Goal: Use online tool/utility: Utilize a website feature to perform a specific function

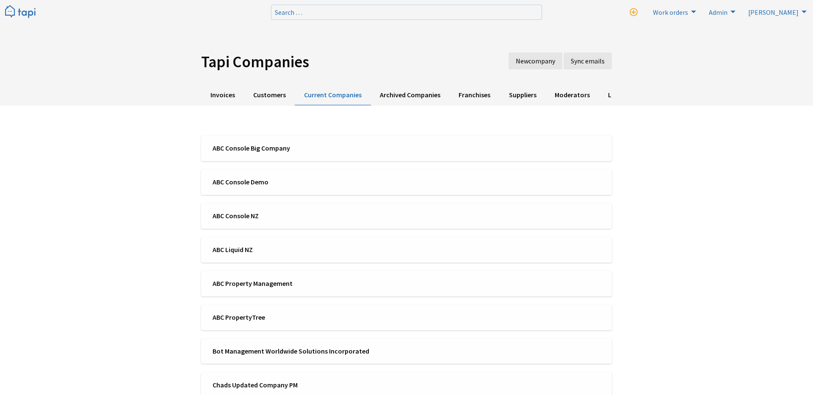
click at [14, 8] on img at bounding box center [20, 12] width 30 height 14
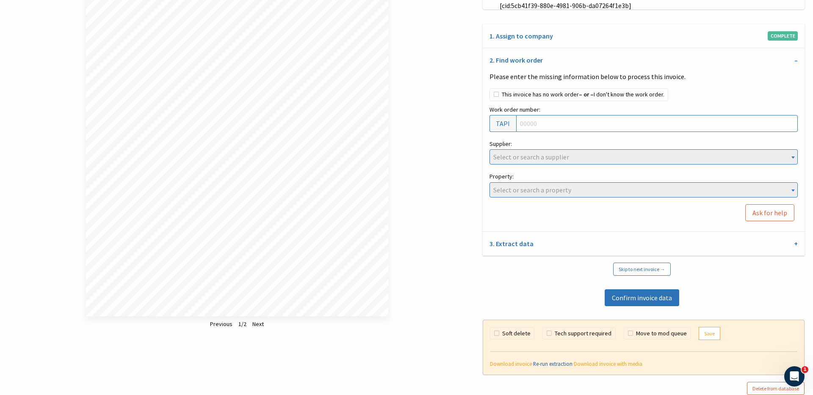
click at [547, 366] on link "Re-run extraction" at bounding box center [552, 364] width 39 height 7
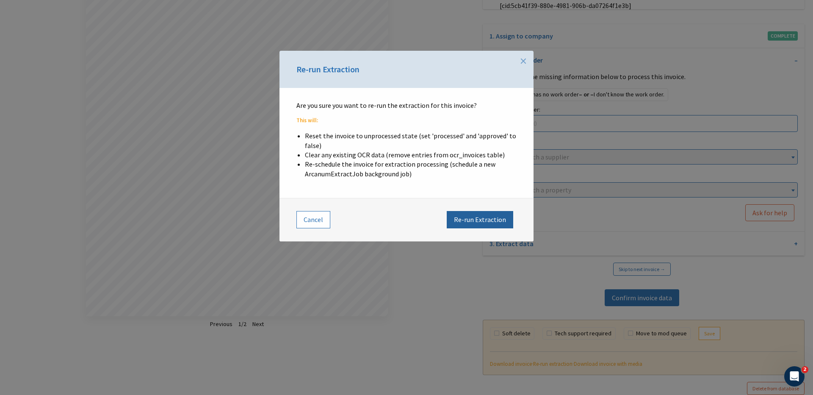
click at [475, 217] on button "Re-run Extraction" at bounding box center [480, 219] width 66 height 17
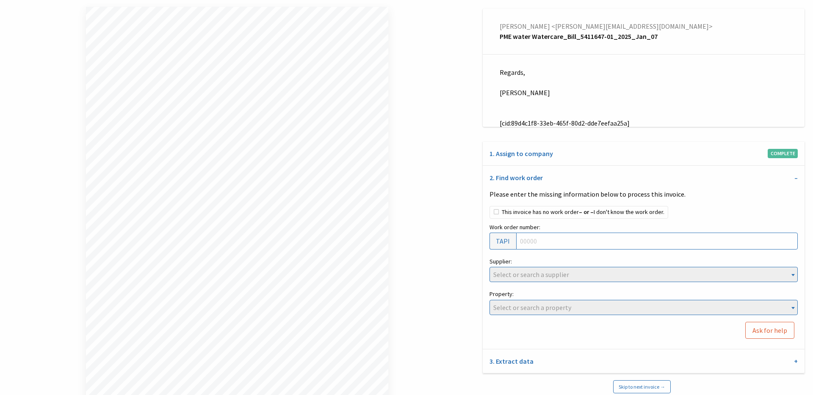
scroll to position [118, 0]
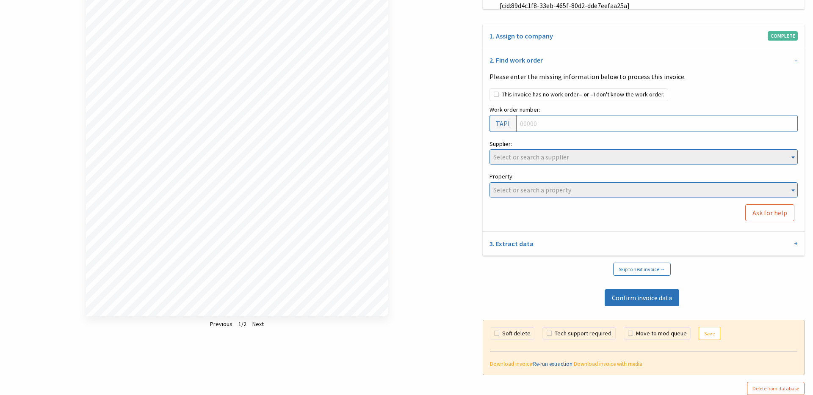
click at [553, 361] on link "Re-run extraction" at bounding box center [552, 364] width 39 height 7
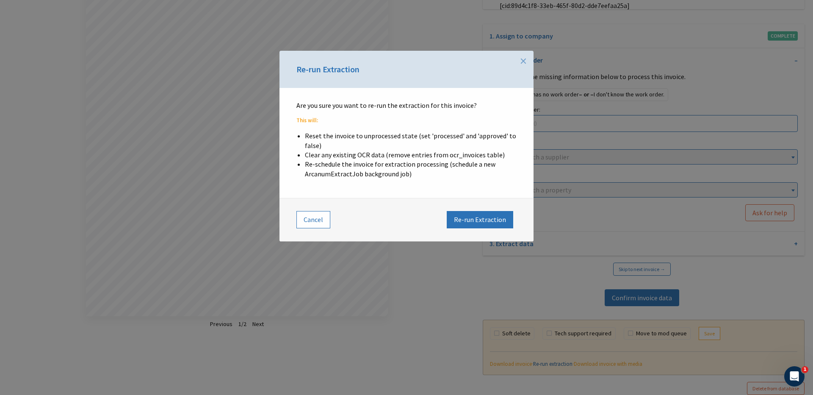
scroll to position [0, 0]
click at [493, 220] on button "Re-run Extraction" at bounding box center [480, 219] width 66 height 17
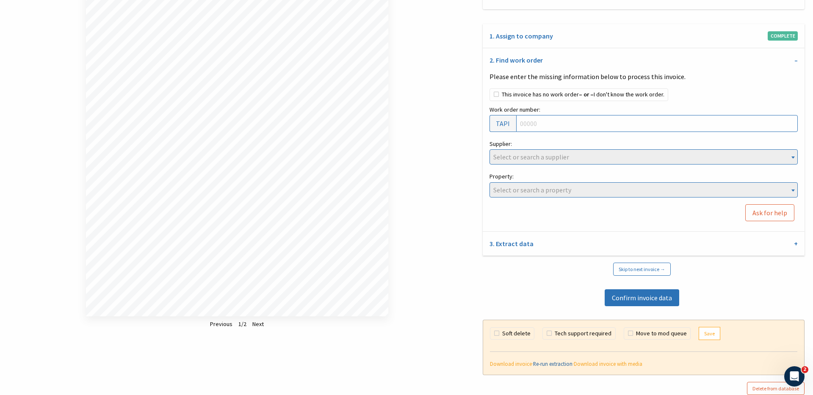
click at [552, 364] on link "Re-run extraction" at bounding box center [552, 364] width 39 height 7
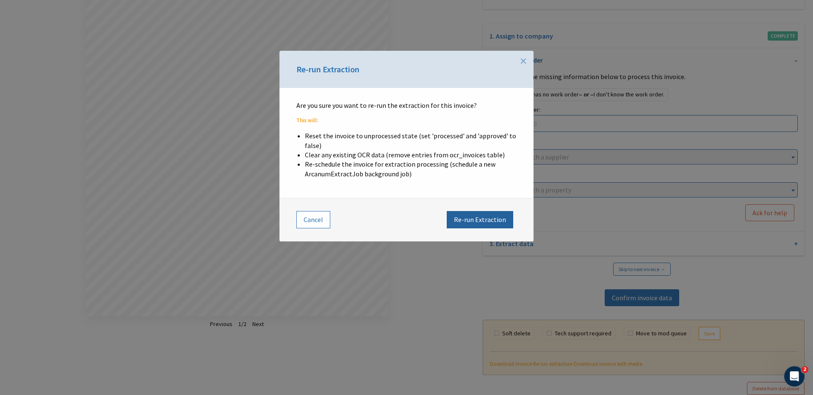
click at [487, 215] on button "Re-run Extraction" at bounding box center [480, 219] width 66 height 17
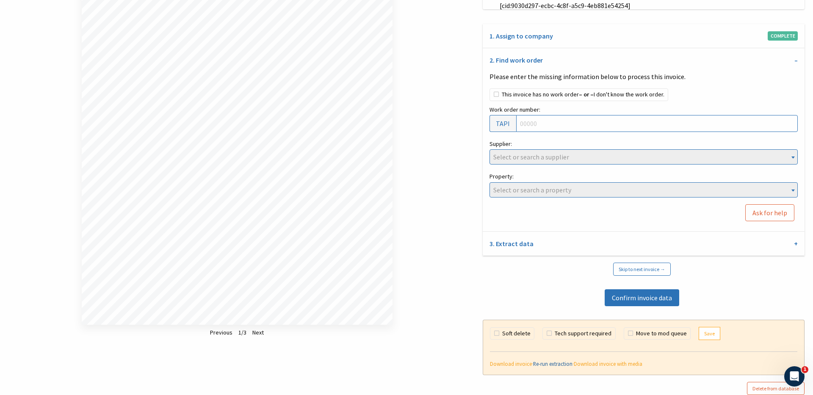
click at [547, 366] on link "Re-run extraction" at bounding box center [552, 364] width 39 height 7
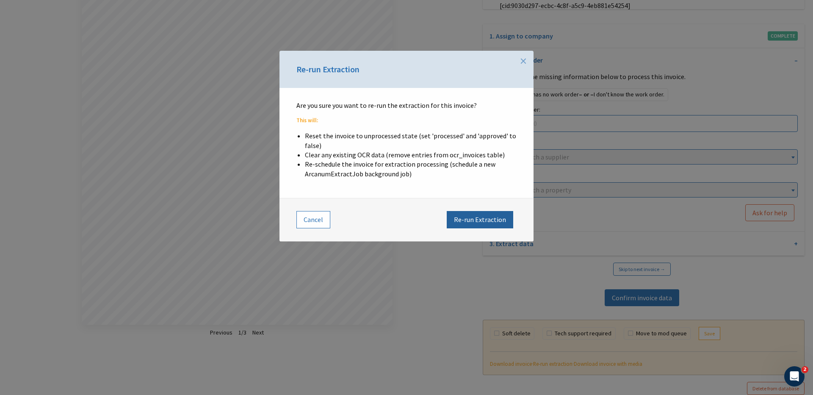
click at [490, 217] on button "Re-run Extraction" at bounding box center [480, 219] width 66 height 17
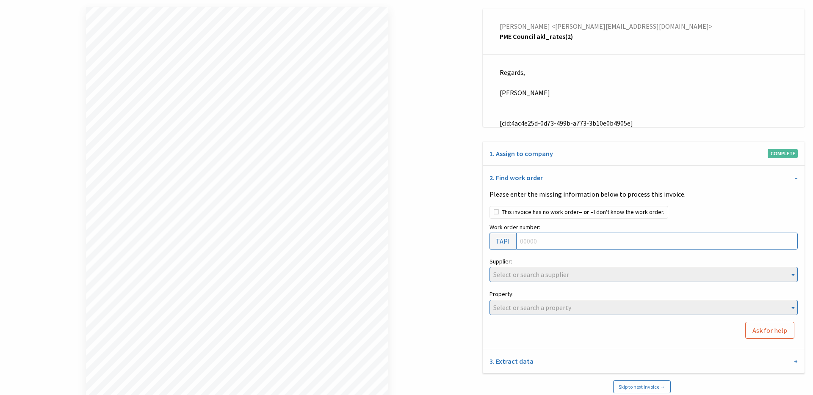
scroll to position [118, 0]
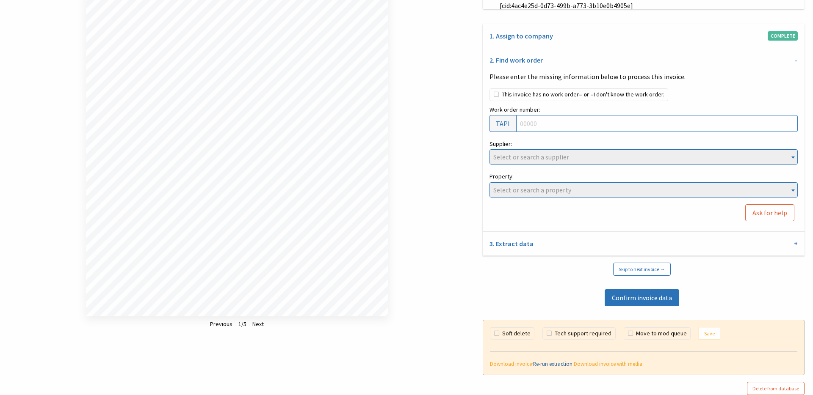
click at [554, 363] on link "Re-run extraction" at bounding box center [552, 364] width 39 height 7
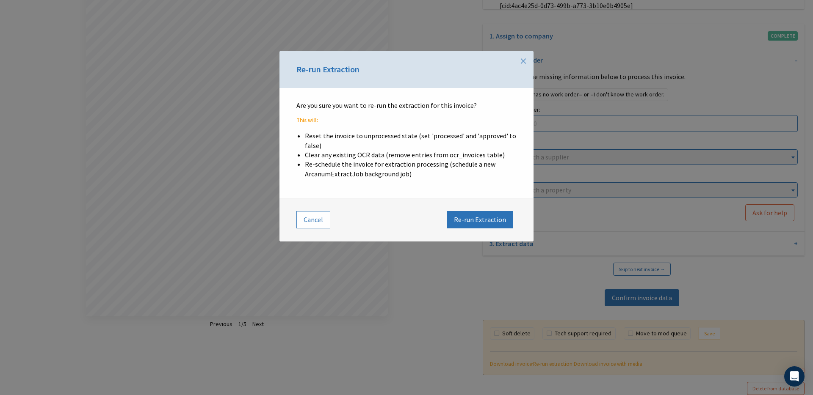
scroll to position [0, 0]
click at [482, 223] on button "Re-run Extraction" at bounding box center [480, 219] width 66 height 17
